Goal: Contribute content: Add original content to the website for others to see

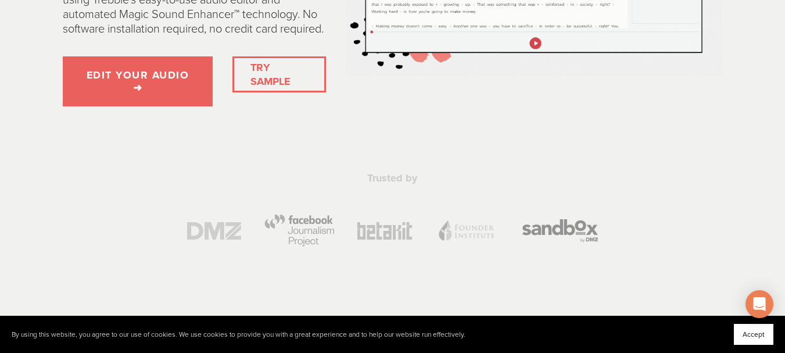
scroll to position [92, 0]
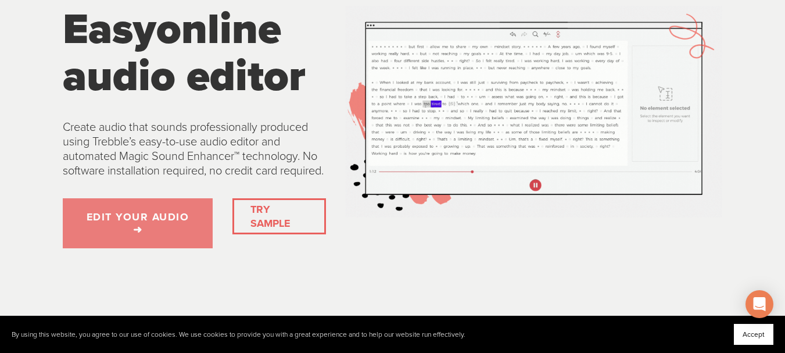
click at [134, 242] on link "EDIT YOUR AUDIO ➜" at bounding box center [138, 223] width 150 height 50
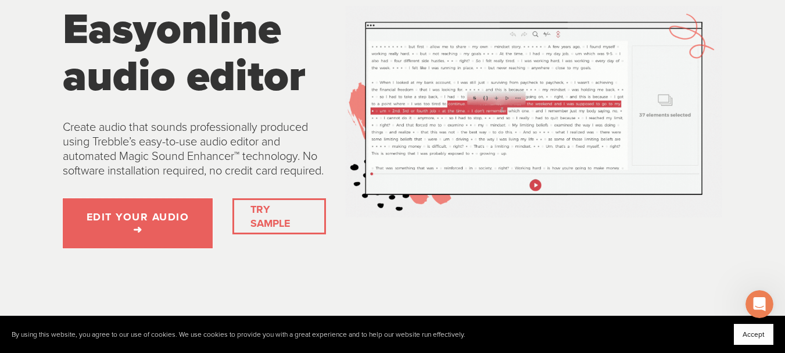
scroll to position [0, 0]
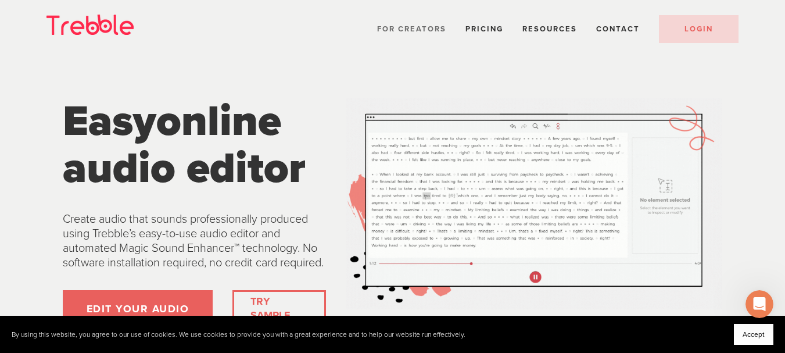
click at [438, 28] on span "For Creators" at bounding box center [411, 28] width 69 height 9
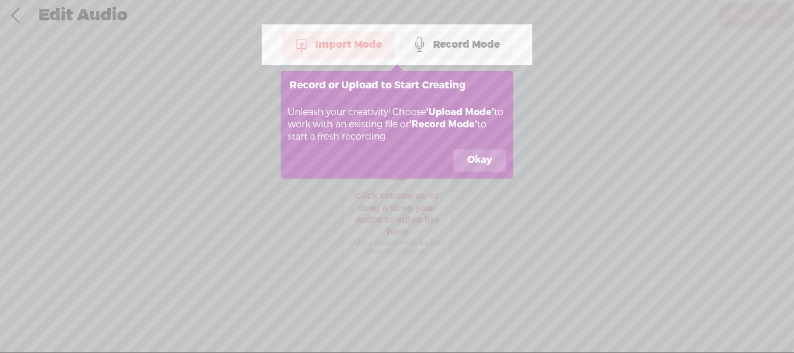
click at [480, 162] on button "Okay" at bounding box center [479, 160] width 53 height 22
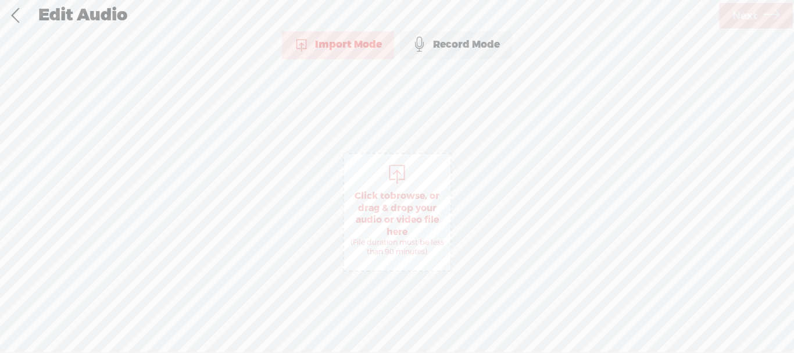
click at [399, 210] on span "Click to browse , or drag & drop your audio or video file here (File duration m…" at bounding box center [397, 223] width 106 height 78
click at [397, 202] on span "dvb TREZOR ~ Rodjeni iz pepela HD mdbmastered_Medium.mp3" at bounding box center [519, 205] width 339 height 14
click at [734, 22] on span "Next" at bounding box center [744, 16] width 25 height 30
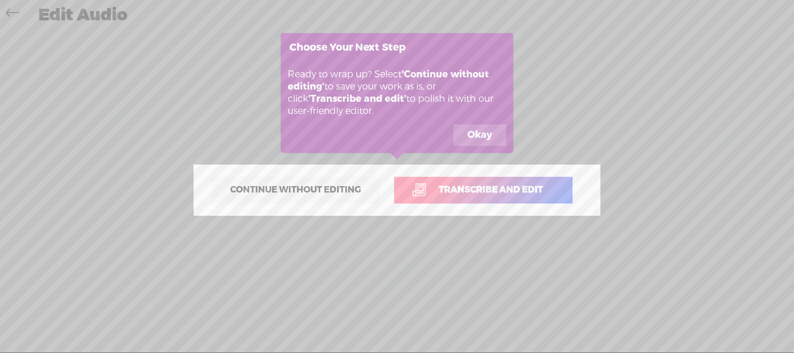
click at [483, 136] on button "Okay" at bounding box center [479, 135] width 53 height 22
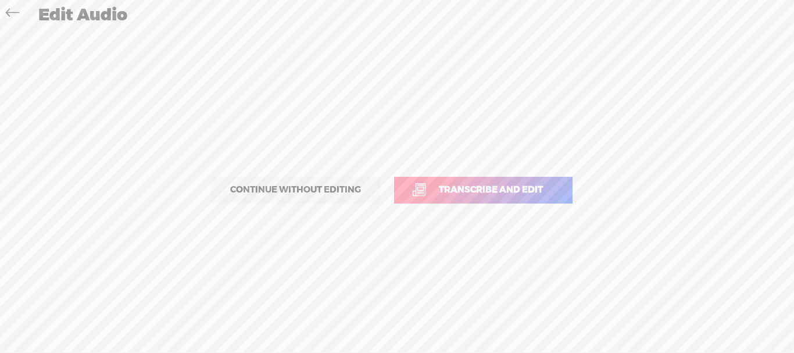
click at [281, 192] on span "Continue without editing" at bounding box center [295, 190] width 155 height 16
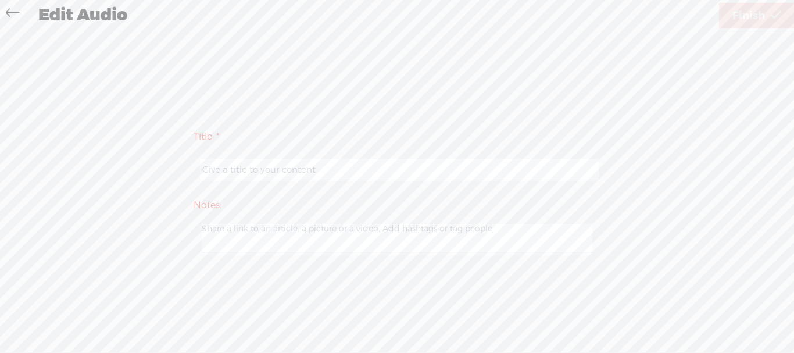
click at [221, 173] on input "text" at bounding box center [399, 170] width 398 height 23
type input "rodjeni iz pepela"
click at [226, 229] on textarea at bounding box center [397, 238] width 390 height 28
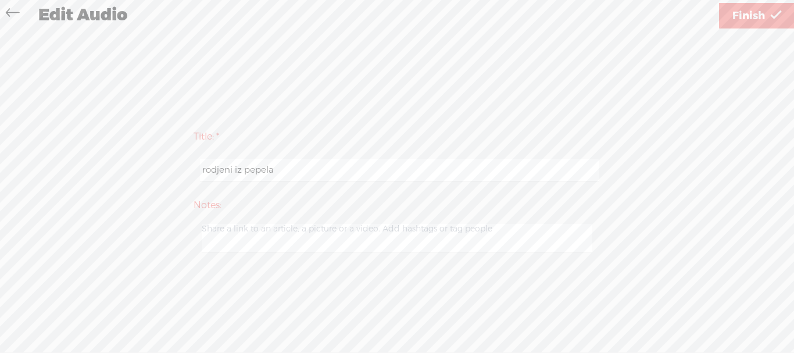
click at [743, 16] on span "Finish" at bounding box center [748, 16] width 33 height 30
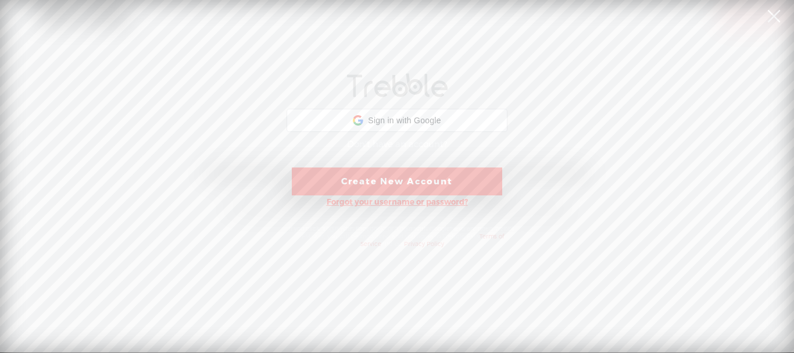
scroll to position [0, 12]
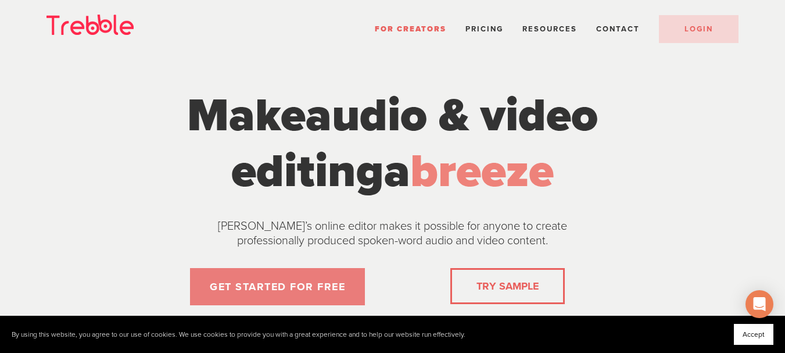
click at [318, 281] on link "GET STARTED FOR FREE" at bounding box center [277, 286] width 175 height 37
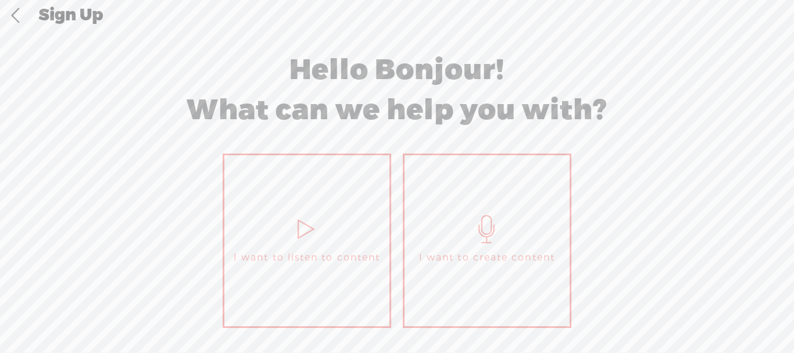
click at [299, 230] on icon at bounding box center [306, 229] width 29 height 28
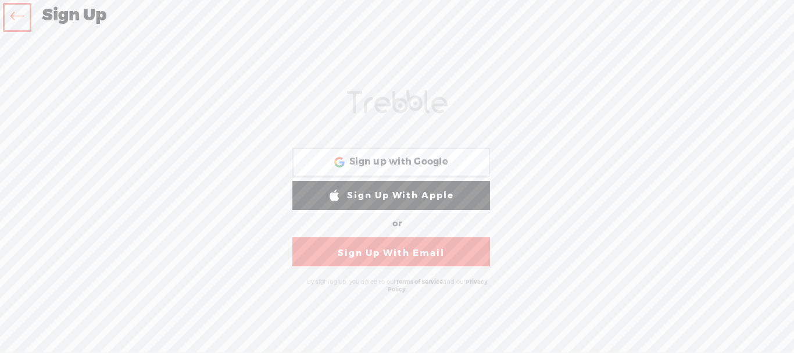
click at [16, 17] on icon at bounding box center [16, 18] width 13 height 26
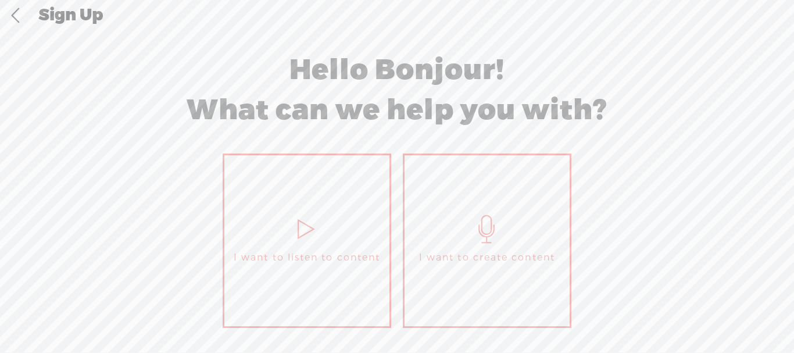
click at [16, 17] on link at bounding box center [15, 16] width 29 height 30
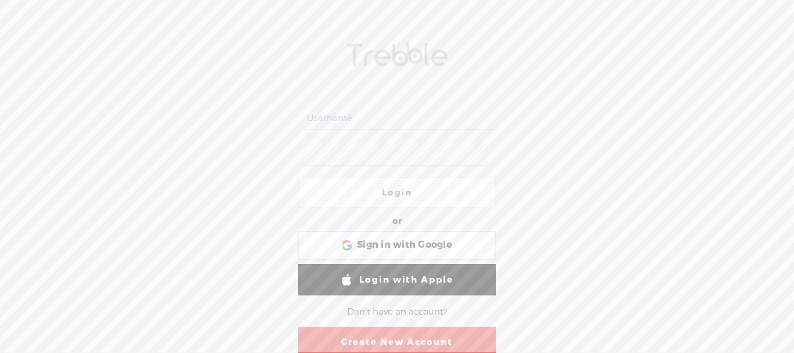
click at [16, 17] on div at bounding box center [16, 16] width 30 height 30
